Goal: Check status: Check status

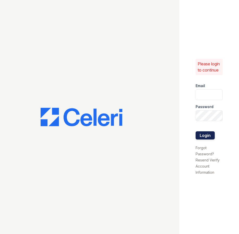
type input "bjohnson@trinity-pm.com"
click at [204, 136] on button "Login" at bounding box center [205, 136] width 19 height 8
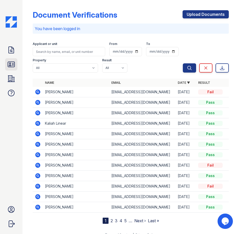
click at [14, 67] on icon at bounding box center [11, 64] width 8 height 8
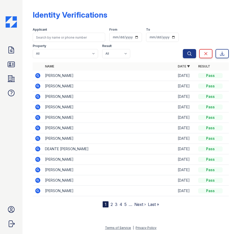
click at [38, 86] on icon at bounding box center [38, 86] width 6 height 6
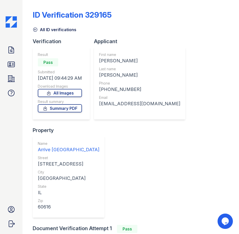
click at [12, 64] on icon at bounding box center [11, 64] width 8 height 8
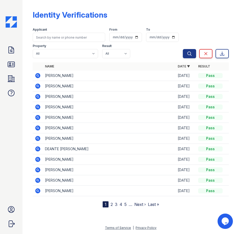
click at [39, 88] on icon at bounding box center [38, 86] width 5 height 5
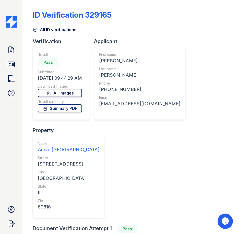
click at [62, 93] on link "All Images" at bounding box center [60, 93] width 44 height 8
click at [117, 13] on div "ID Verification 329165" at bounding box center [131, 16] width 196 height 13
